Goal: Contribute content: Add original content to the website for others to see

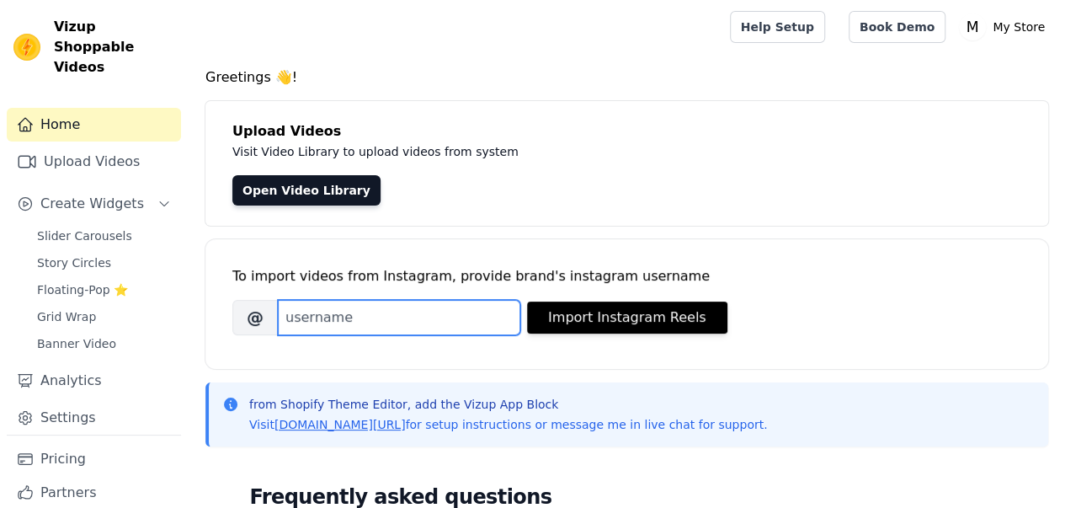
drag, startPoint x: 0, startPoint y: 0, endPoint x: 315, endPoint y: 313, distance: 444.1
click at [315, 313] on input "Brand's Instagram Username" at bounding box center [399, 317] width 242 height 35
type input "T"
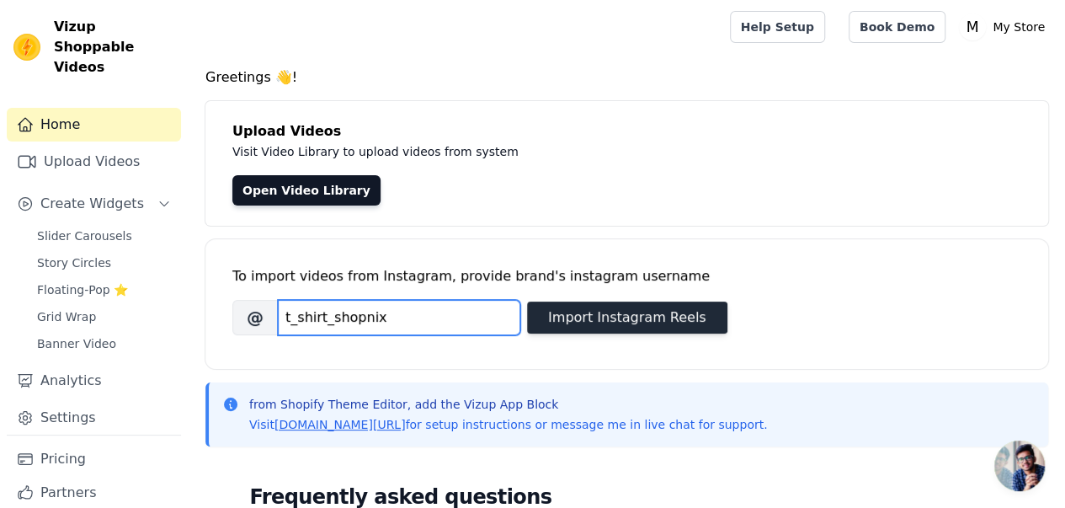
type input "t_shirt_shopnix"
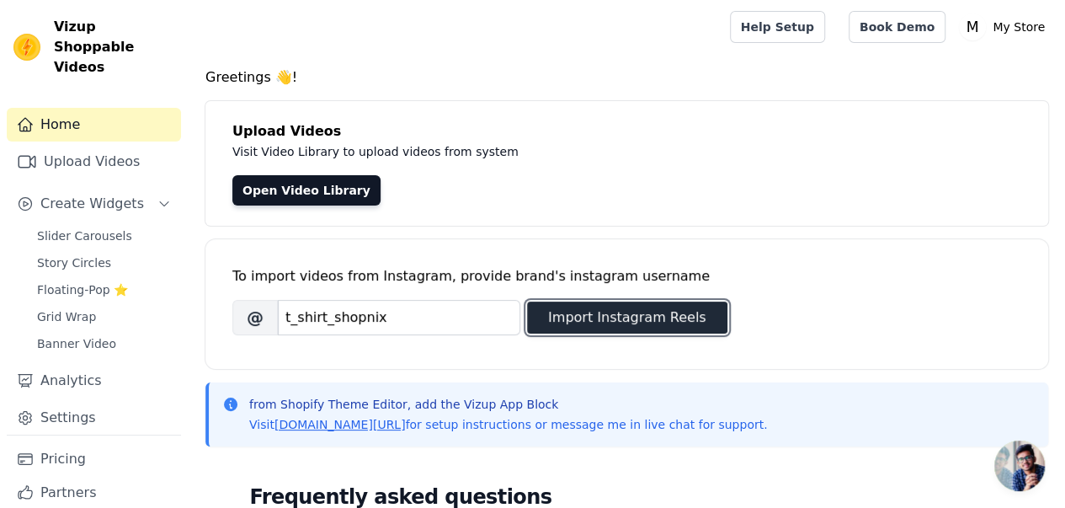
click at [604, 318] on button "Import Instagram Reels" at bounding box center [627, 317] width 200 height 32
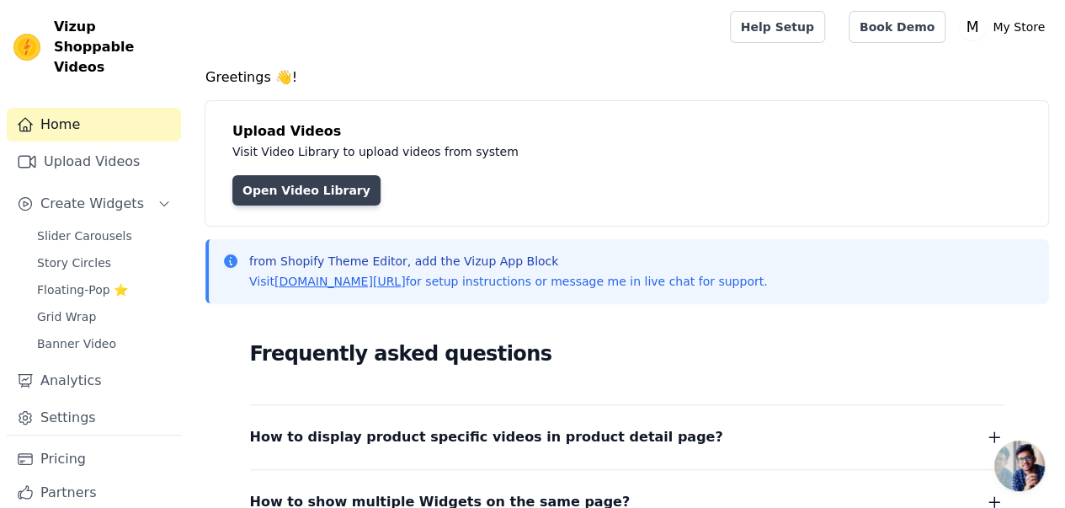
click at [280, 200] on link "Open Video Library" at bounding box center [306, 190] width 148 height 30
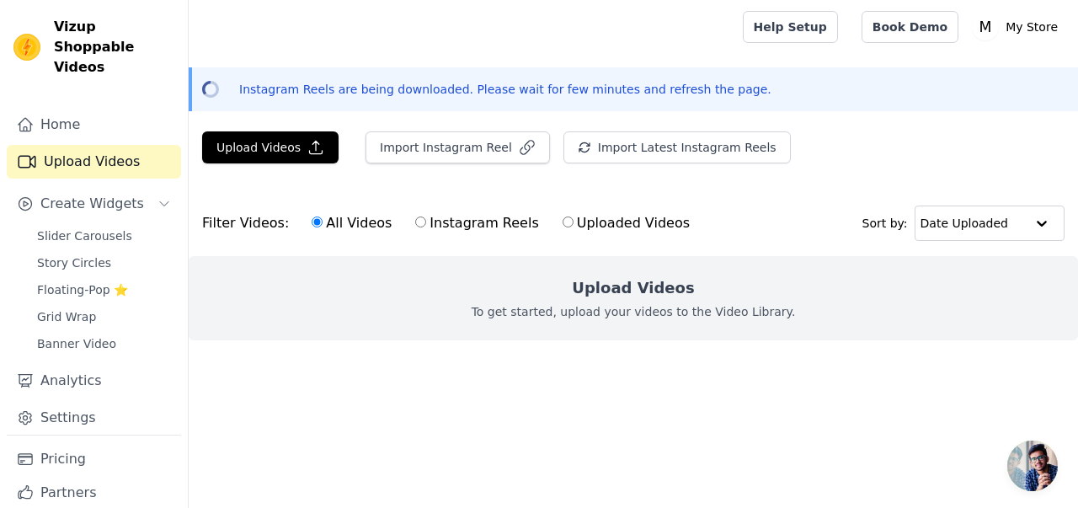
click at [621, 290] on h2 "Upload Videos" at bounding box center [633, 288] width 122 height 24
click at [619, 290] on h2 "Upload Videos" at bounding box center [633, 288] width 122 height 24
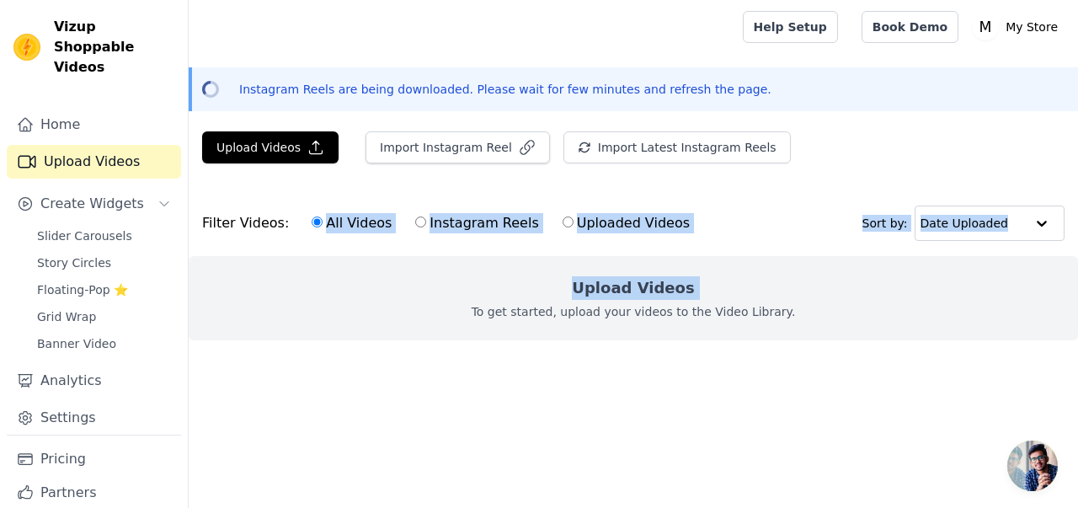
click at [241, 255] on form "Filter Videos: All Videos Instagram Reels Uploaded Videos Sort by: Date Uploade…" at bounding box center [633, 278] width 889 height 177
click at [219, 141] on button "Upload Videos" at bounding box center [270, 147] width 136 height 32
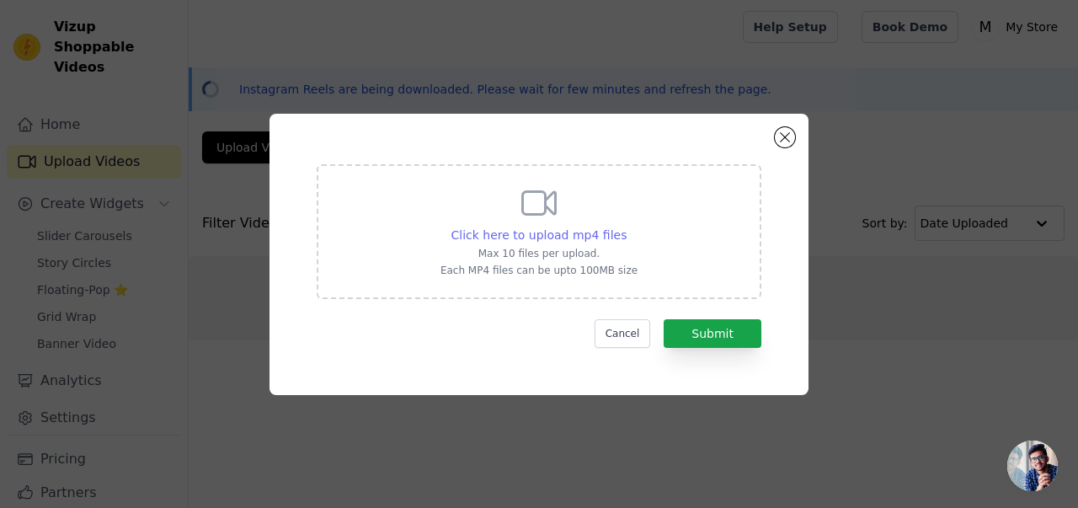
click at [467, 228] on span "Click here to upload mp4 files" at bounding box center [539, 234] width 176 height 13
click at [626, 226] on input "Click here to upload mp4 files Max 10 files per upload. Each MP4 files can be u…" at bounding box center [626, 226] width 1 height 1
type input "C:\fakepath\PixVerse_V5_Image_Text_360P_make_the_model_sli (1).mp4"
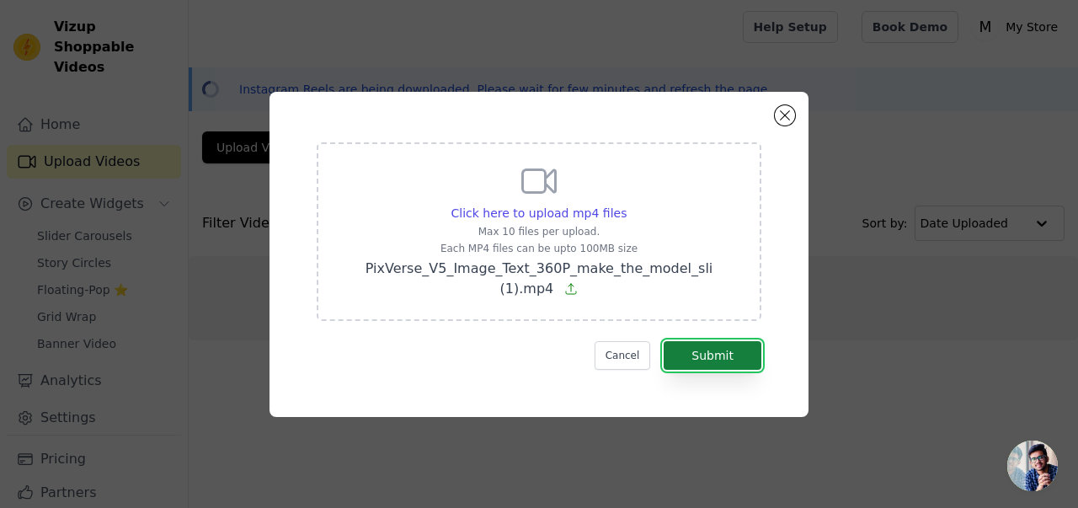
click at [674, 345] on button "Submit" at bounding box center [712, 355] width 98 height 29
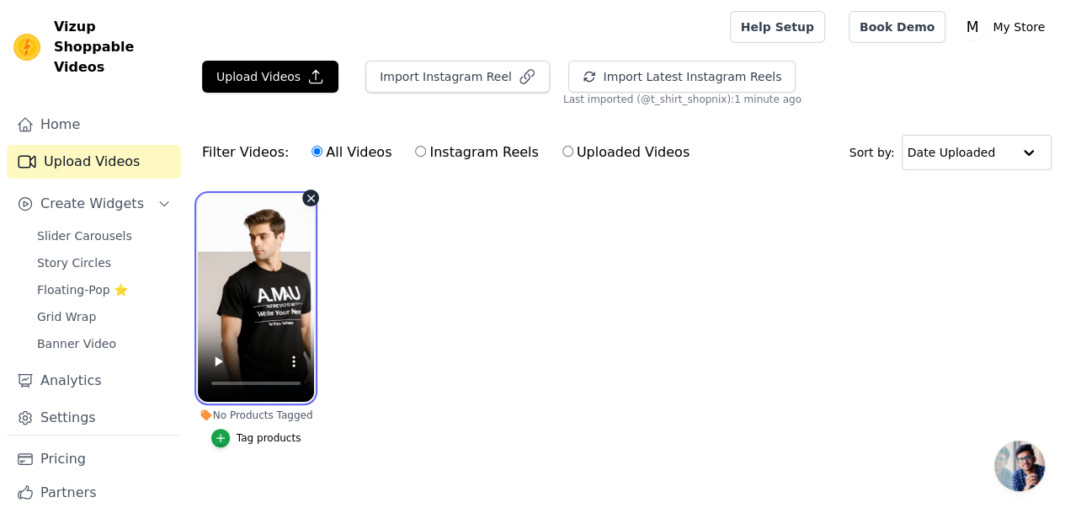
drag, startPoint x: 283, startPoint y: 282, endPoint x: 278, endPoint y: 244, distance: 38.2
click at [278, 244] on video at bounding box center [256, 297] width 116 height 207
click at [212, 354] on video at bounding box center [256, 297] width 116 height 207
click at [192, 441] on div "No Products Tagged Tag products" at bounding box center [256, 324] width 135 height 278
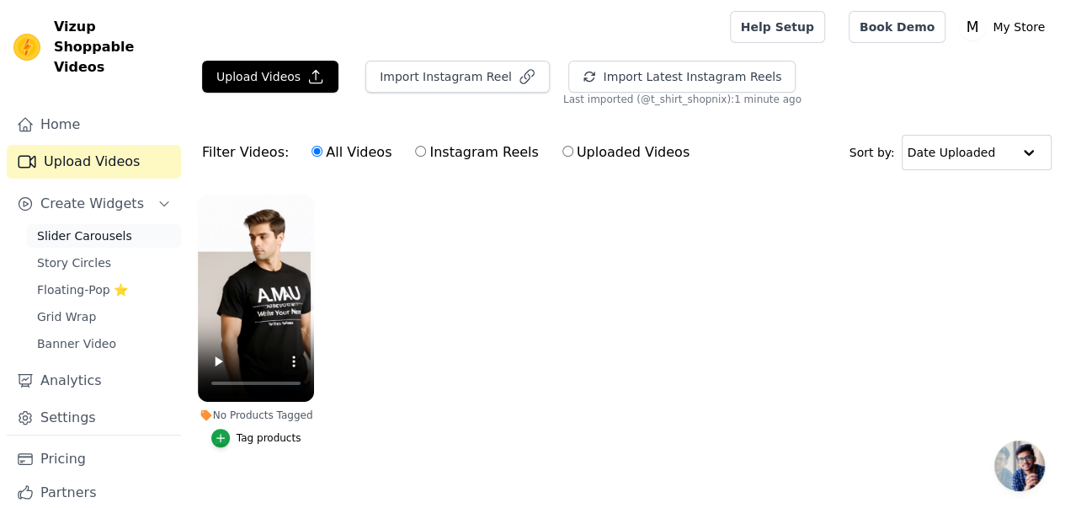
click at [104, 227] on span "Slider Carousels" at bounding box center [84, 235] width 95 height 17
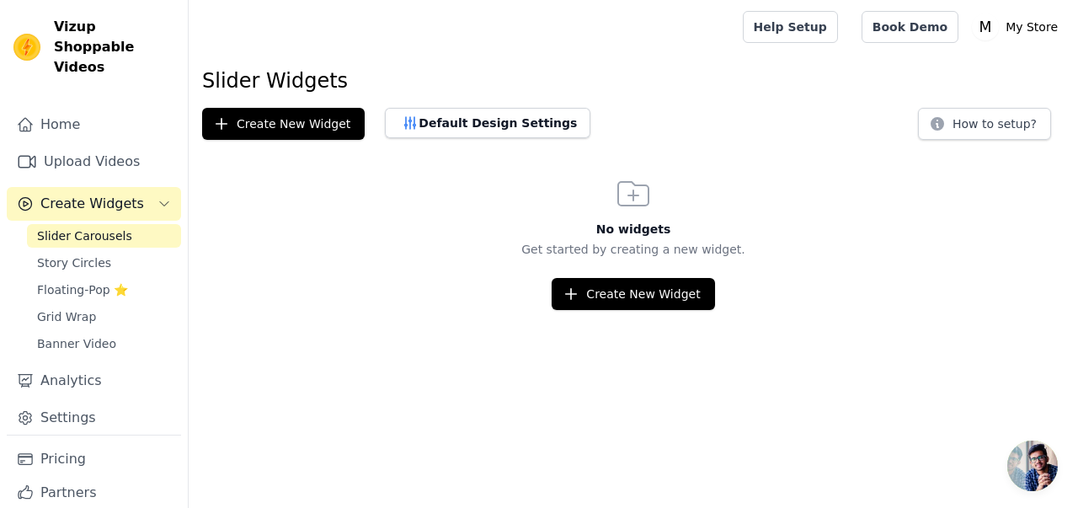
click at [45, 227] on span "Slider Carousels" at bounding box center [84, 235] width 95 height 17
click at [20, 152] on icon "Sidebar" at bounding box center [27, 162] width 20 height 20
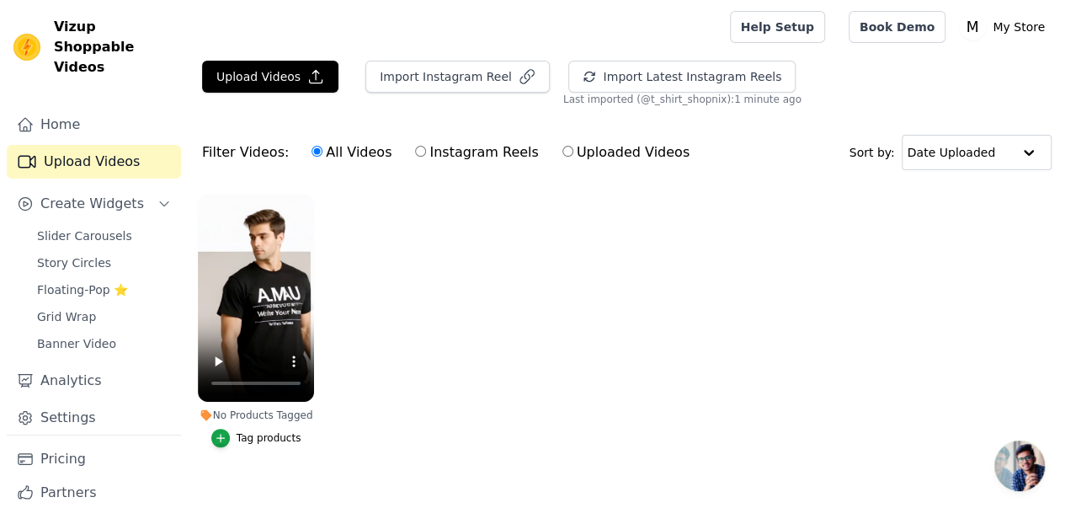
click at [258, 431] on div "Tag products" at bounding box center [269, 437] width 65 height 13
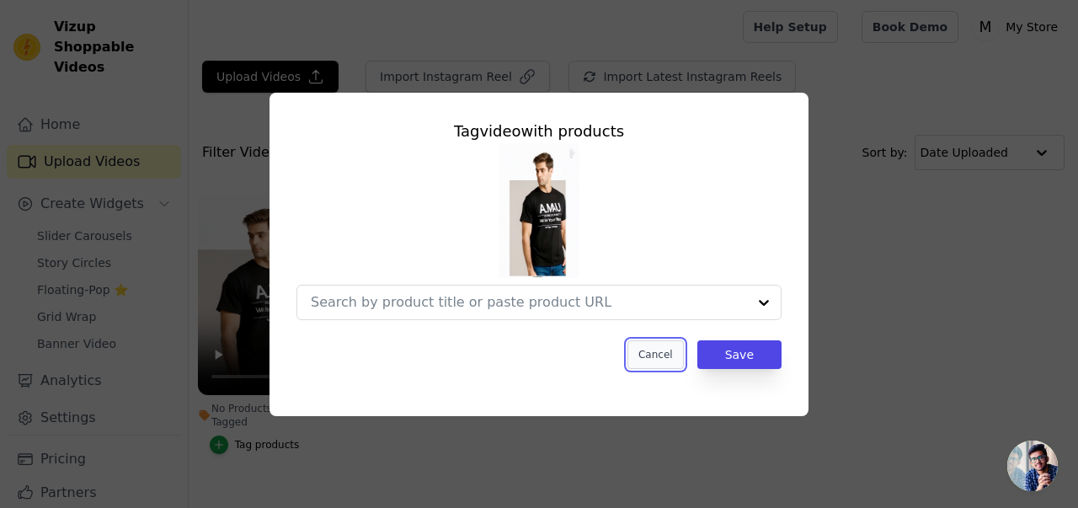
click at [652, 356] on button "Cancel" at bounding box center [655, 354] width 56 height 29
